Goal: Transaction & Acquisition: Purchase product/service

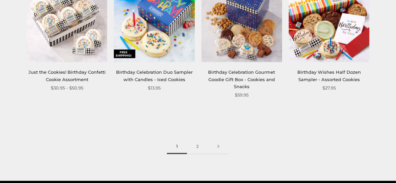
scroll to position [802, 0]
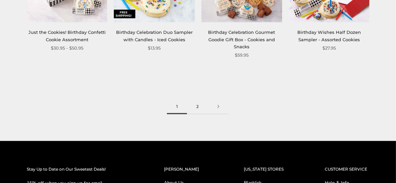
click at [196, 107] on link "2" at bounding box center [197, 106] width 21 height 15
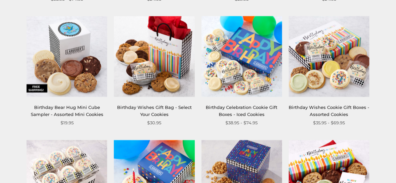
scroll to position [602, 0]
